Goal: Check status: Check status

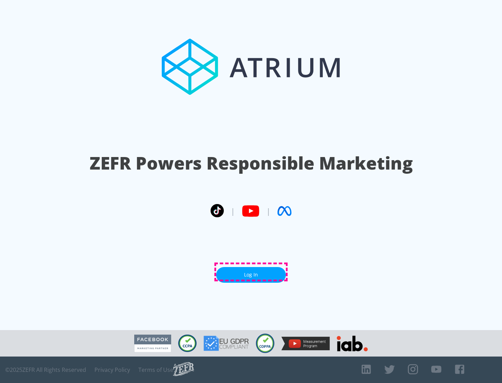
click at [251, 272] on link "Log In" at bounding box center [251, 275] width 70 height 16
